Goal: Task Accomplishment & Management: Manage account settings

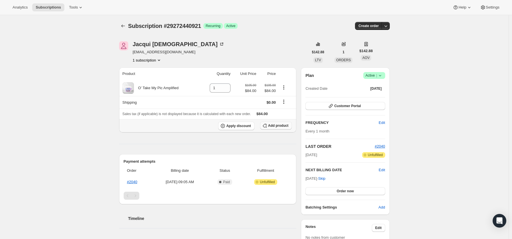
click at [273, 127] on span "Add product" at bounding box center [278, 125] width 20 height 5
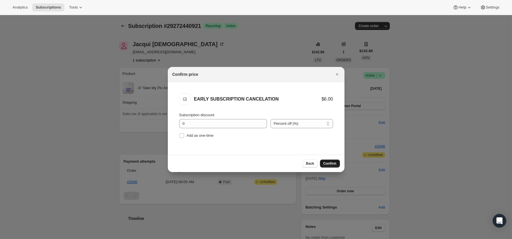
click at [328, 163] on span "Confirm" at bounding box center [329, 163] width 13 height 5
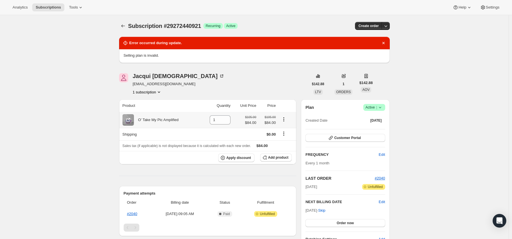
click at [286, 121] on icon "Product actions" at bounding box center [284, 120] width 6 height 6
click at [287, 120] on icon "Product actions" at bounding box center [284, 120] width 6 height 6
click at [237, 140] on td at bounding box center [245, 134] width 26 height 13
click at [384, 43] on icon "Dismiss notification" at bounding box center [384, 43] width 6 height 6
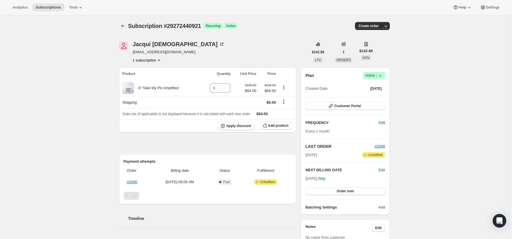
click at [380, 75] on icon at bounding box center [380, 76] width 6 height 6
click at [378, 95] on span "Cancel subscription" at bounding box center [374, 96] width 32 height 4
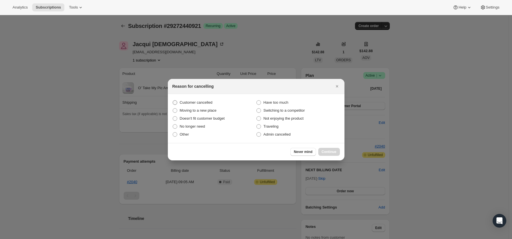
click at [204, 103] on span "Customer cancelled" at bounding box center [196, 102] width 33 height 4
click at [173, 101] on input "Customer cancelled" at bounding box center [173, 100] width 0 height 0
radio input "true"
click at [331, 154] on span "Continue" at bounding box center [329, 152] width 15 height 5
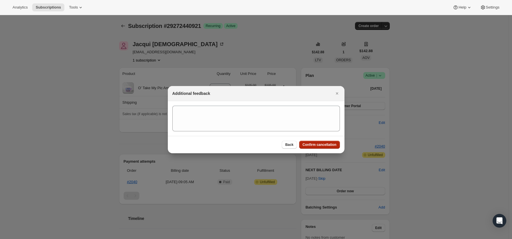
click at [326, 146] on span "Confirm cancellation" at bounding box center [320, 145] width 34 height 5
